Goal: Complete application form

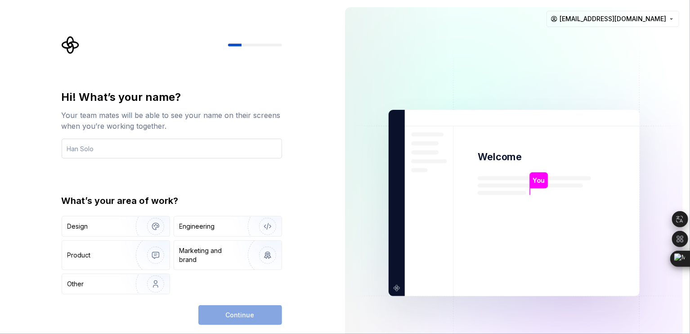
click at [113, 148] on input "text" at bounding box center [172, 149] width 220 height 20
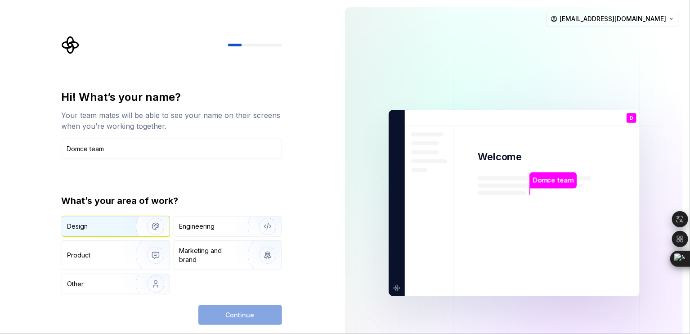
type input "Domce team"
click at [101, 224] on div "Design" at bounding box center [95, 226] width 57 height 9
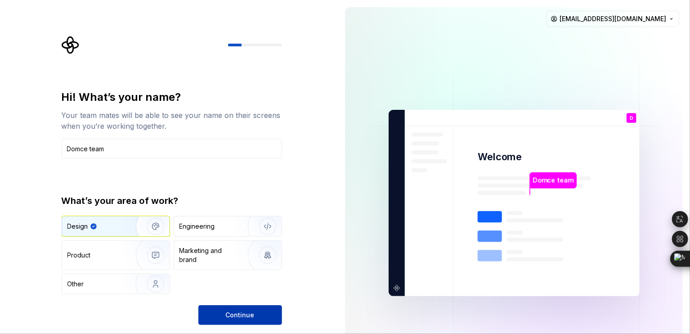
click at [235, 312] on span "Continue" at bounding box center [240, 314] width 29 height 9
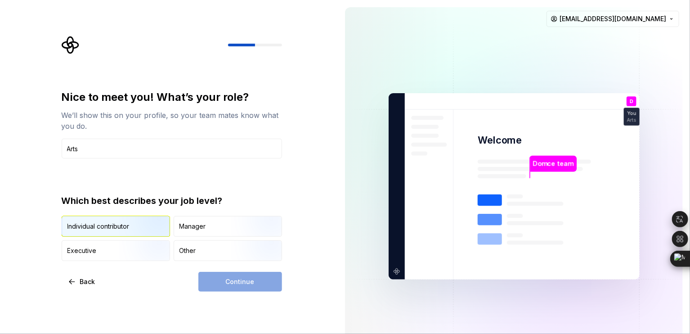
type input "Arts"
click at [103, 222] on div "Individual contributor" at bounding box center [98, 226] width 62 height 9
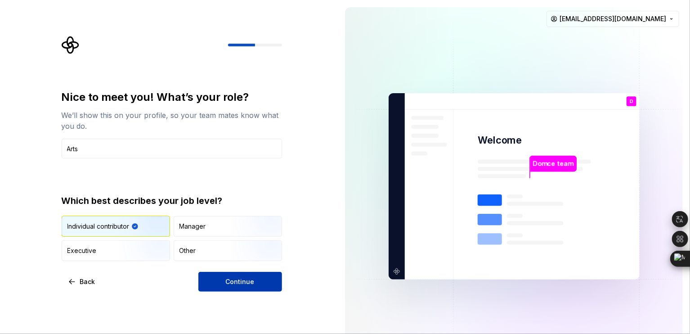
click at [243, 277] on span "Continue" at bounding box center [240, 281] width 29 height 9
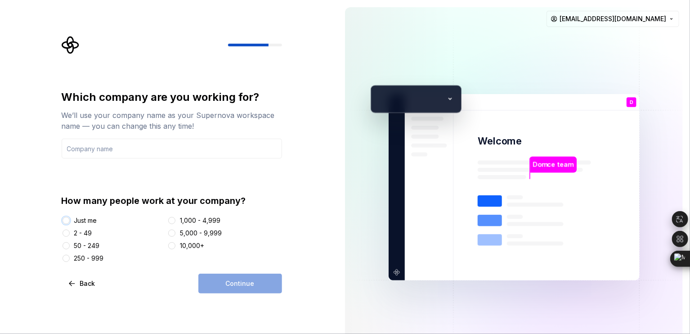
click at [65, 220] on button "Just me" at bounding box center [66, 220] width 7 height 7
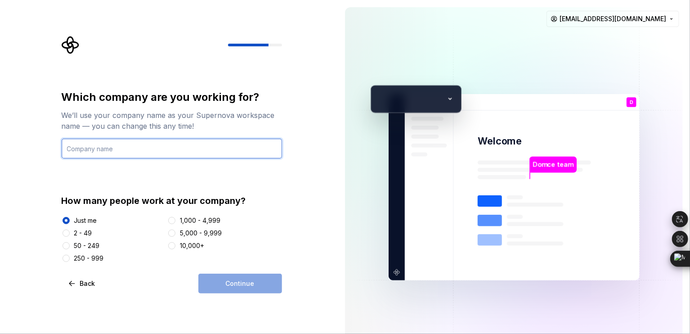
click at [110, 150] on input "text" at bounding box center [172, 149] width 220 height 20
type input "Artsdomce"
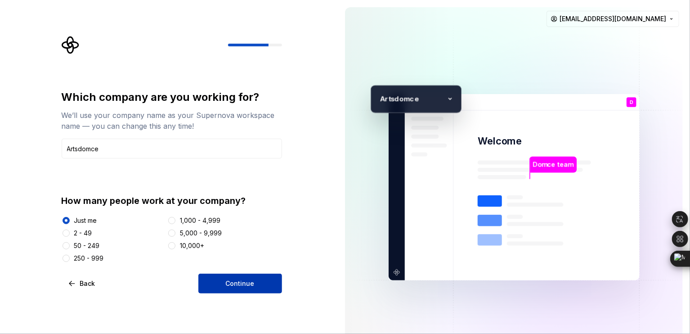
click at [240, 283] on span "Continue" at bounding box center [240, 283] width 29 height 9
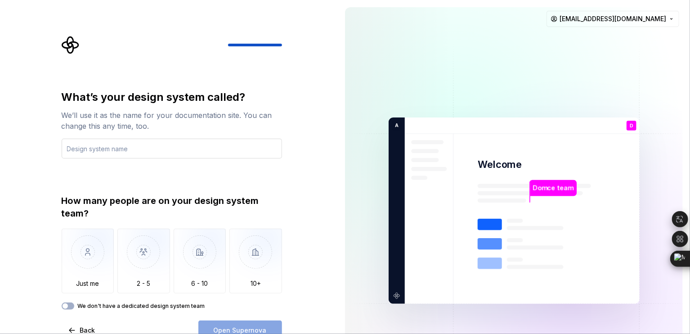
click at [85, 147] on input "text" at bounding box center [172, 149] width 220 height 20
type input "C"
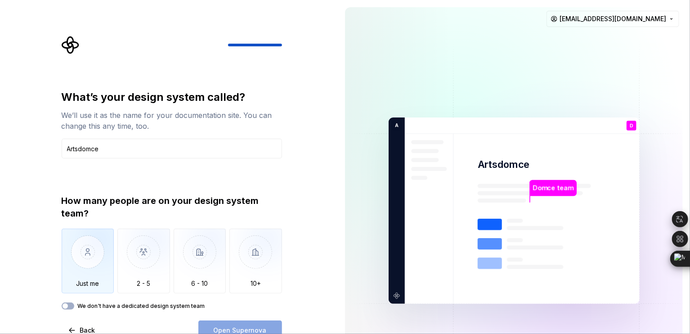
type input "Artsdomce"
click at [94, 265] on img "button" at bounding box center [88, 259] width 53 height 60
click at [244, 330] on span "Open Supernova" at bounding box center [240, 330] width 53 height 9
